Goal: Complete application form

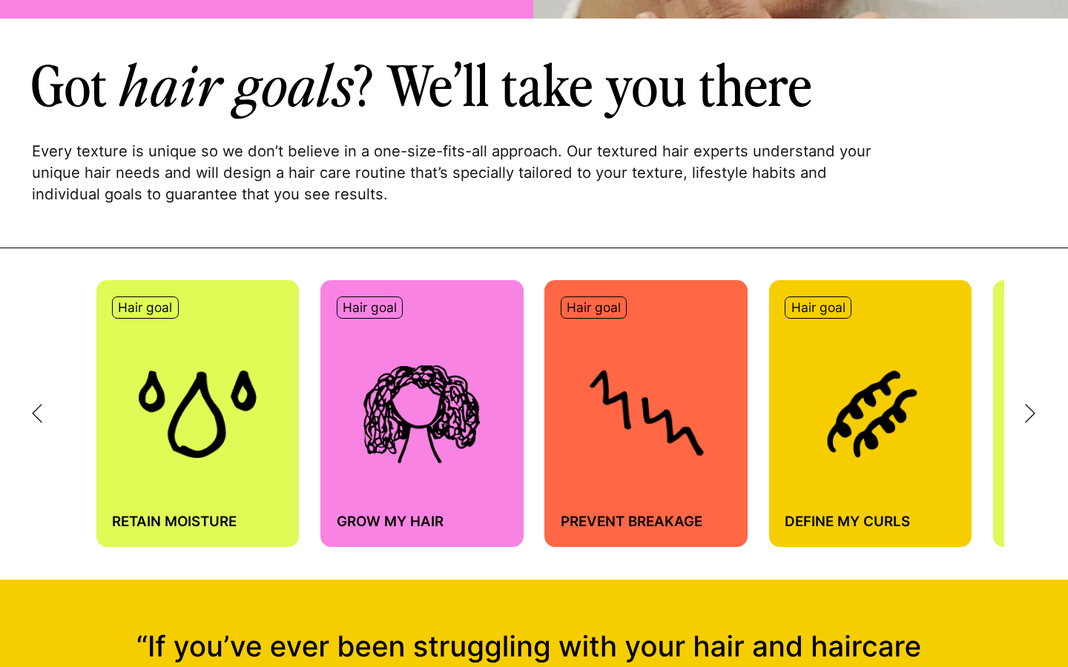
scroll to position [581, 0]
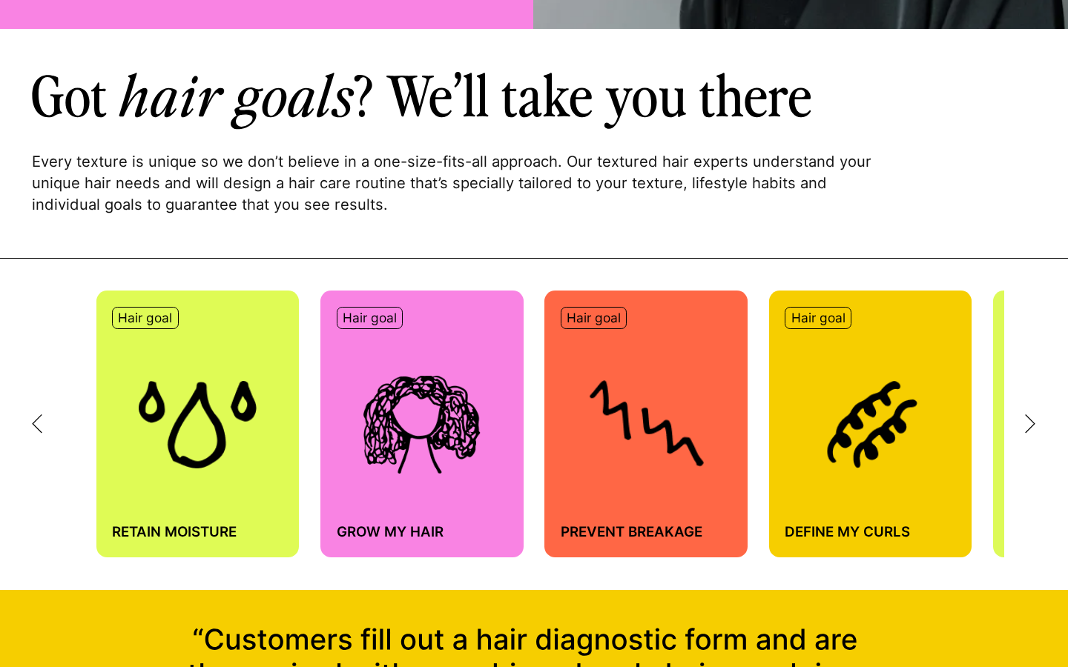
click at [242, 320] on div "Hair goal Retain moisture" at bounding box center [197, 424] width 203 height 267
click at [148, 317] on p "Hair goal" at bounding box center [145, 318] width 54 height 16
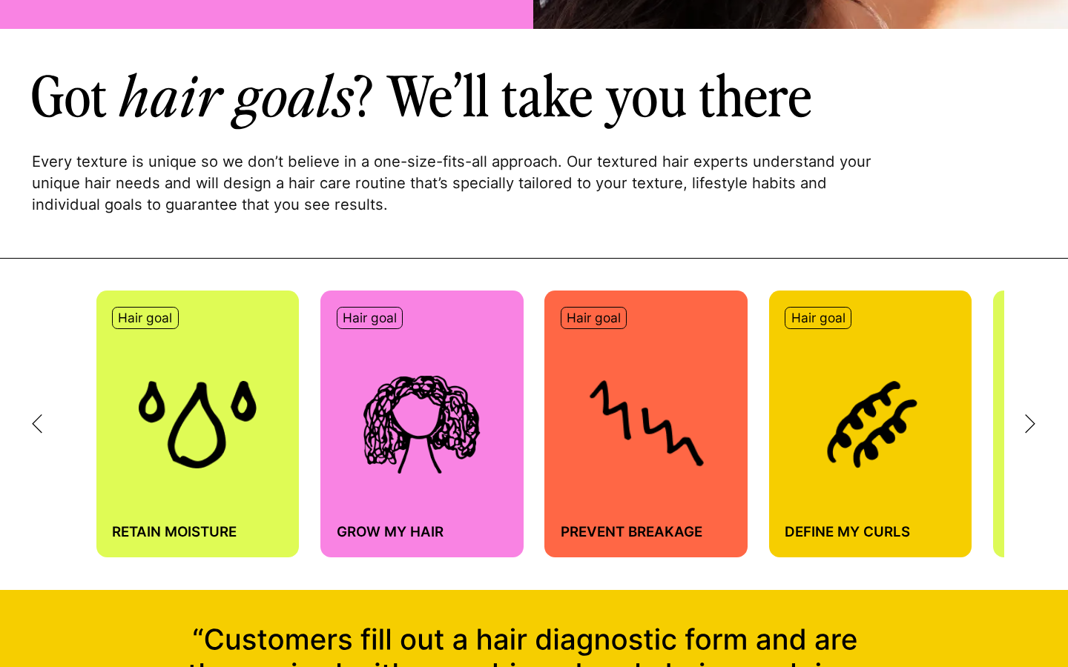
click at [175, 535] on h4 "Retain moisture" at bounding box center [197, 533] width 171 height 18
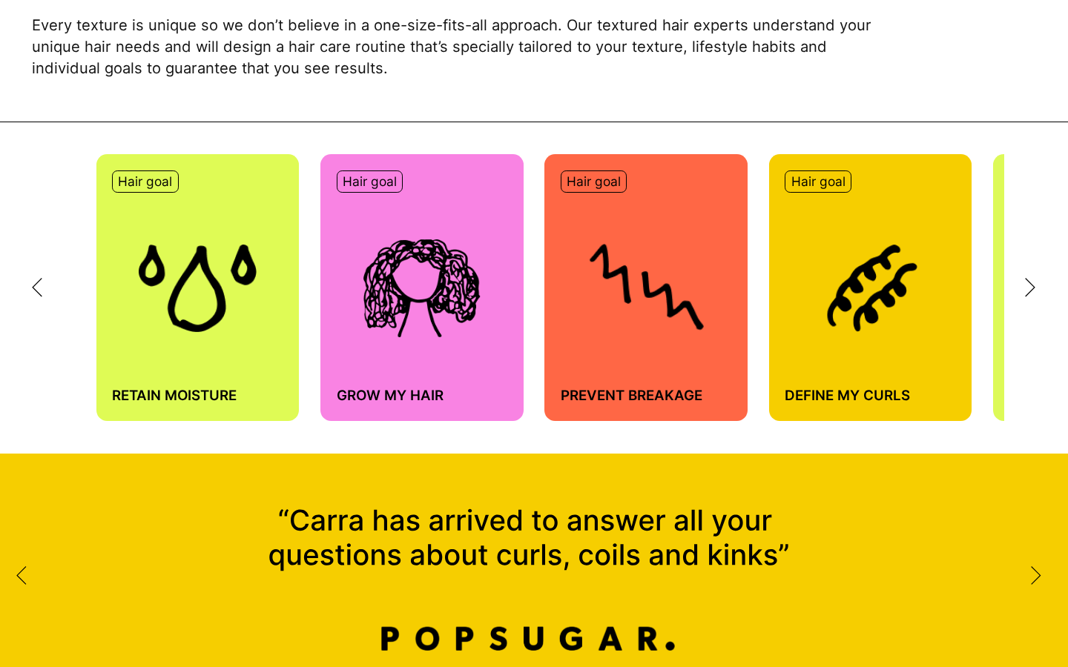
scroll to position [0, 0]
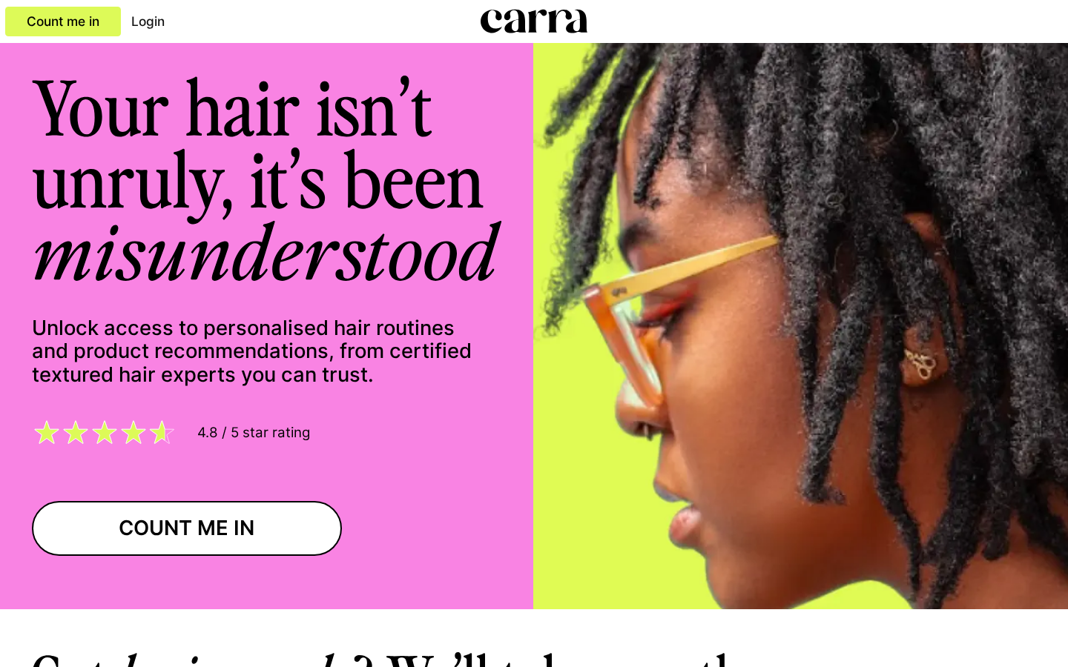
click at [249, 431] on span "4.8 / 5 star rating" at bounding box center [248, 433] width 123 height 18
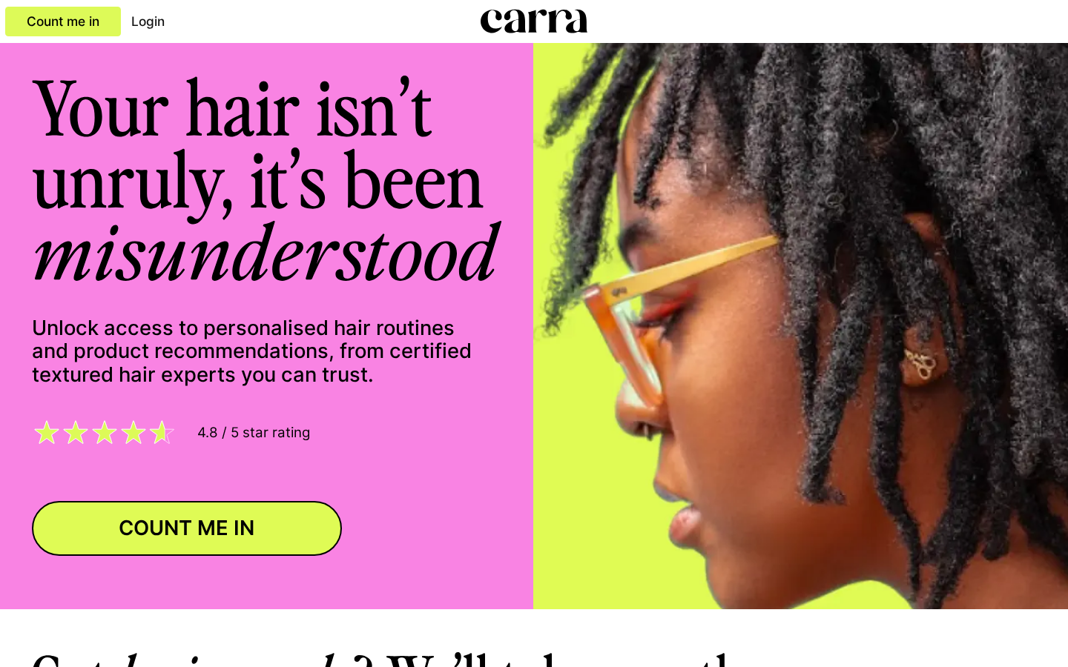
click at [210, 523] on link "COUNT ME IN" at bounding box center [187, 528] width 310 height 55
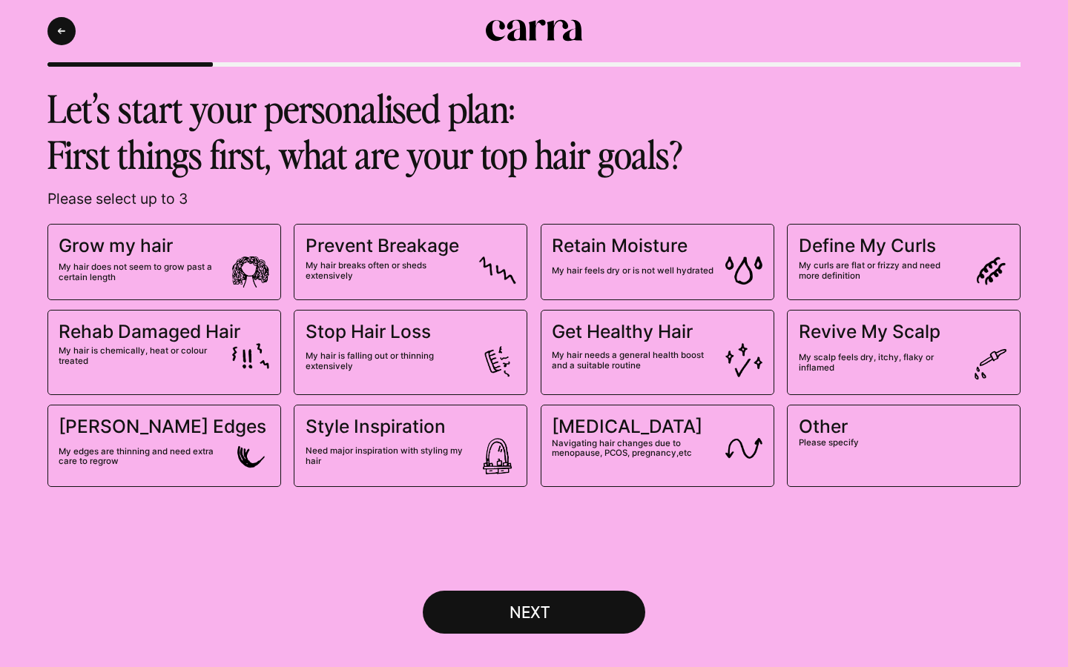
click at [202, 261] on span "My hair does not seem to grow past a certain length" at bounding box center [164, 273] width 211 height 32
click at [0, 0] on input "Grow my hair My hair does not seem to grow past a certain length" at bounding box center [0, 0] width 0 height 0
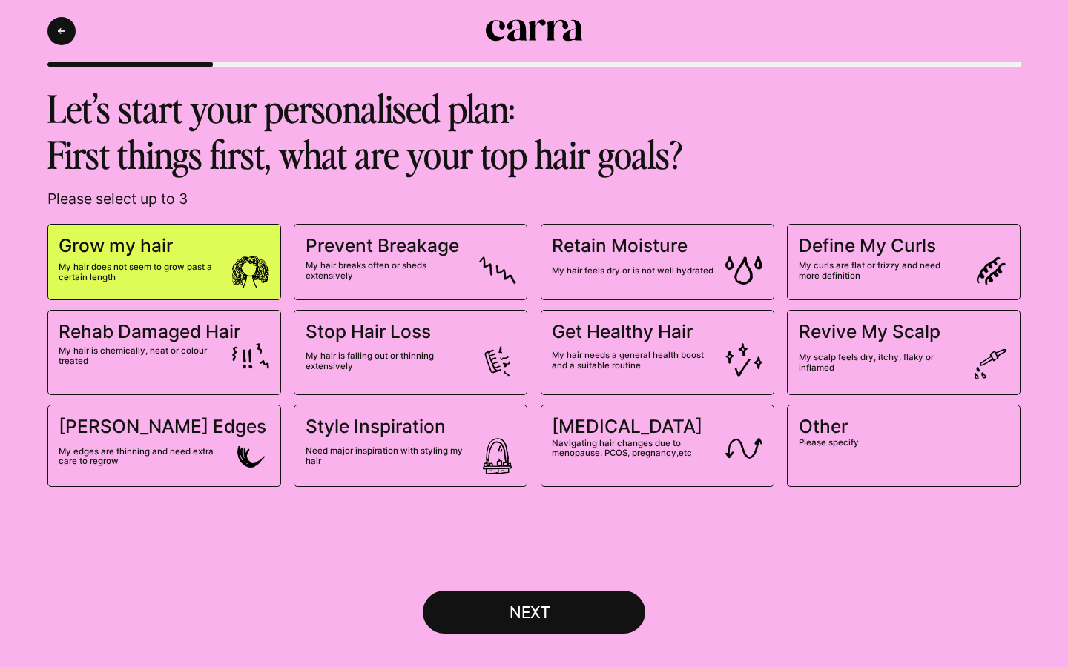
click at [515, 607] on div "NEXT" at bounding box center [533, 613] width 93 height 20
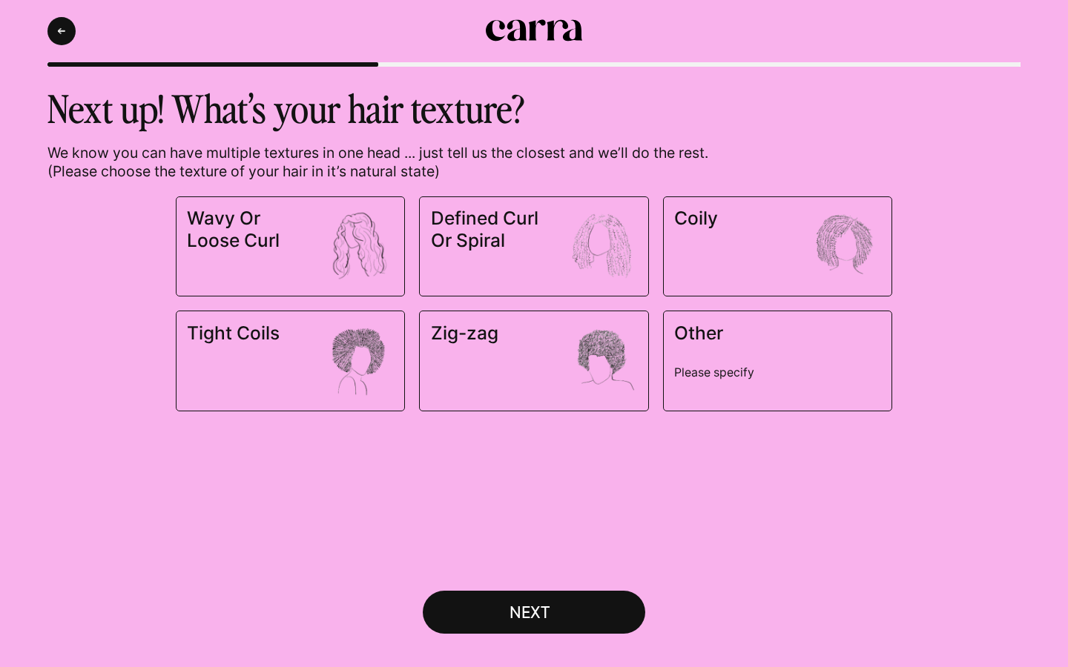
click at [731, 250] on span "Coily" at bounding box center [777, 247] width 206 height 78
click at [0, 0] on input "Coily" at bounding box center [0, 0] width 0 height 0
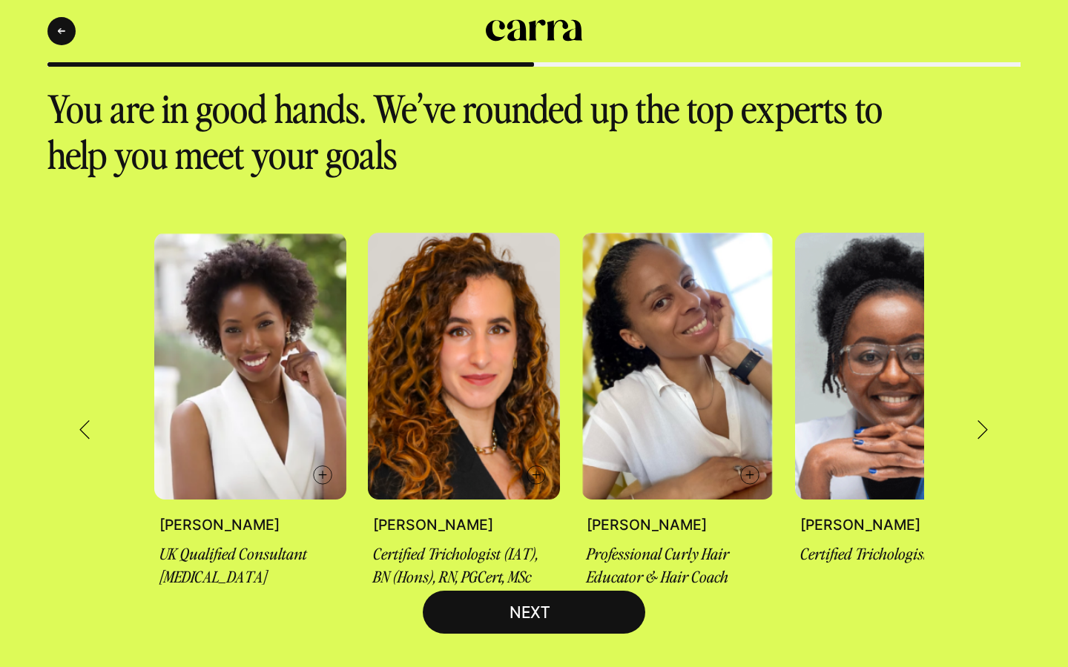
click at [576, 616] on div "NEXT" at bounding box center [533, 613] width 93 height 20
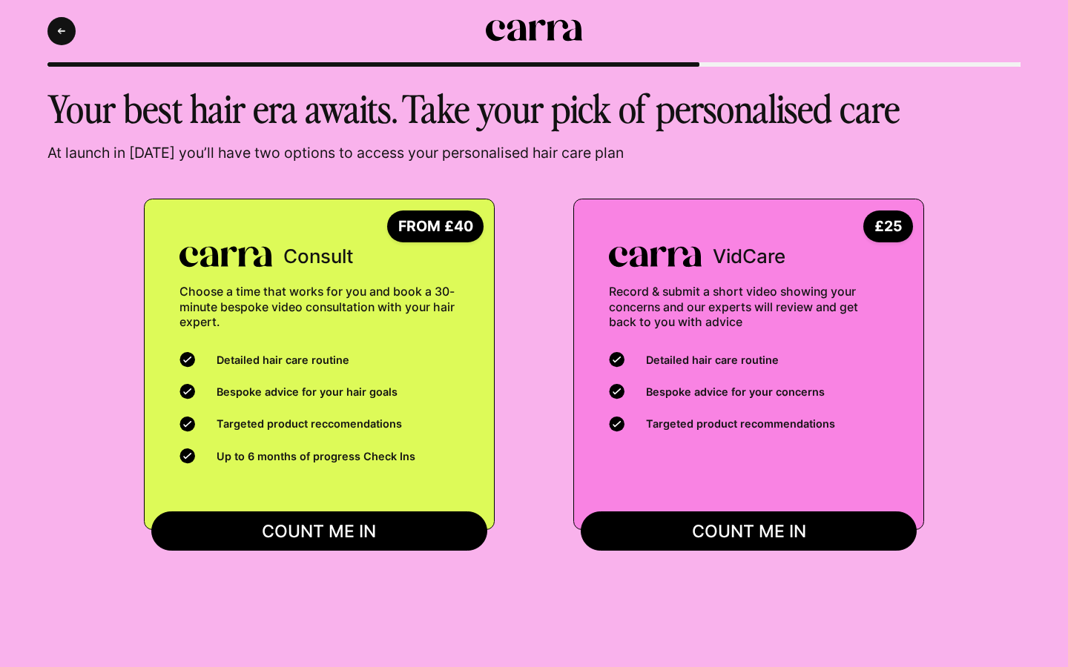
click at [664, 538] on button "COUNT ME IN" at bounding box center [749, 531] width 336 height 39
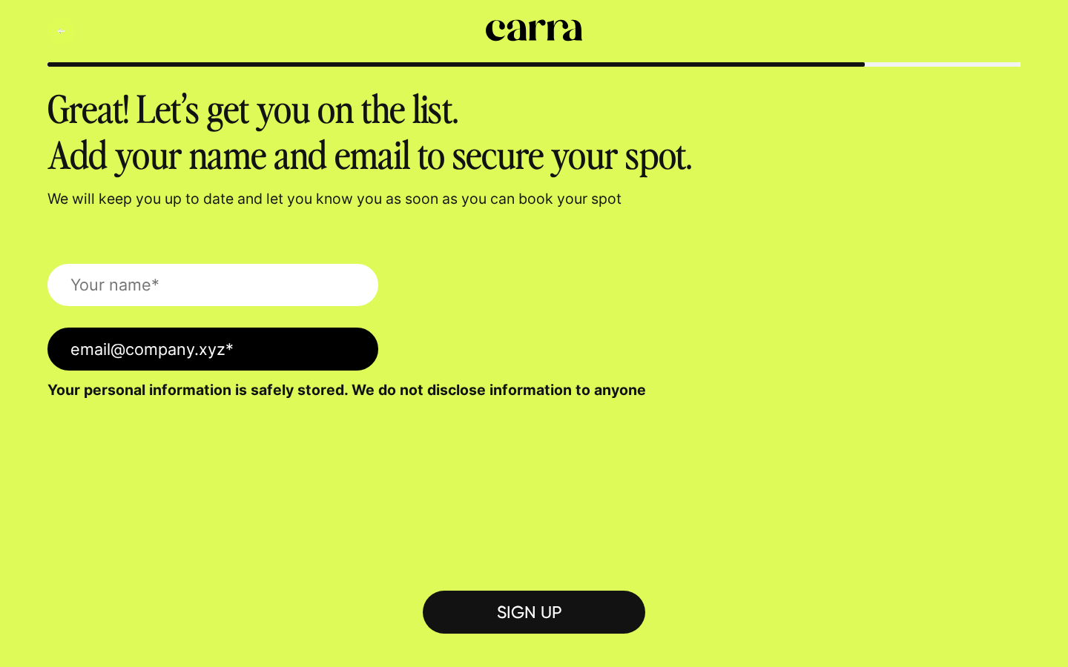
click at [66, 22] on button "Back" at bounding box center [61, 31] width 28 height 28
